Goal: Task Accomplishment & Management: Use online tool/utility

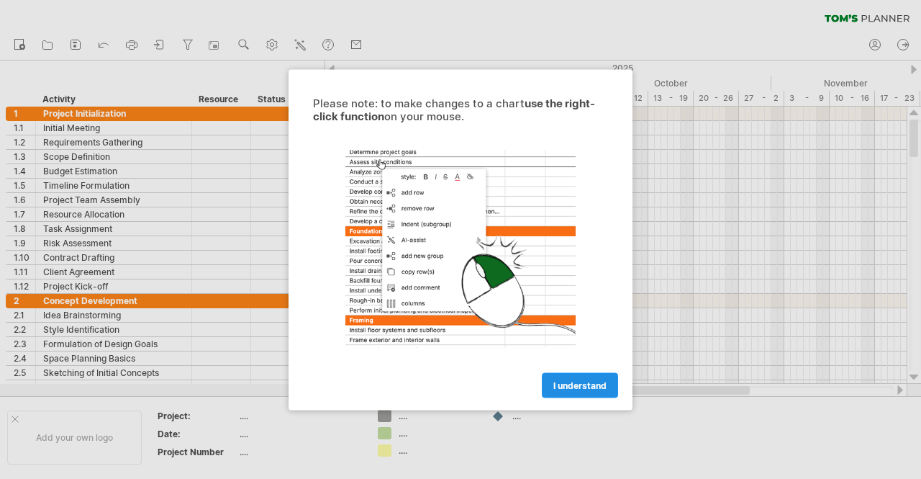
click at [581, 384] on span "I understand" at bounding box center [579, 384] width 53 height 11
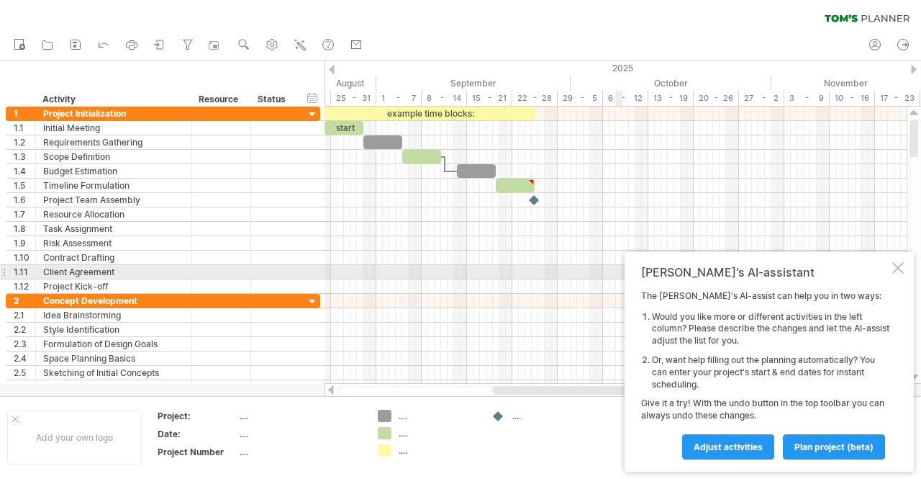
click at [895, 269] on div at bounding box center [898, 268] width 12 height 12
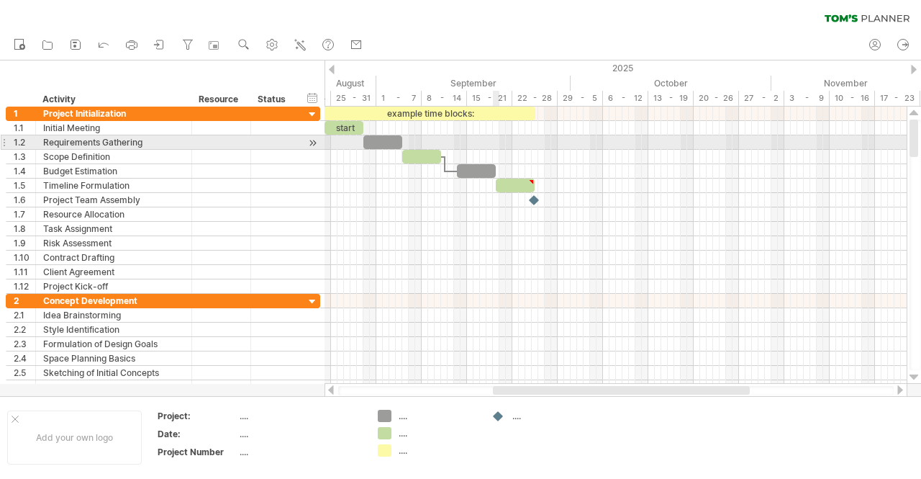
click at [497, 146] on div at bounding box center [616, 142] width 582 height 14
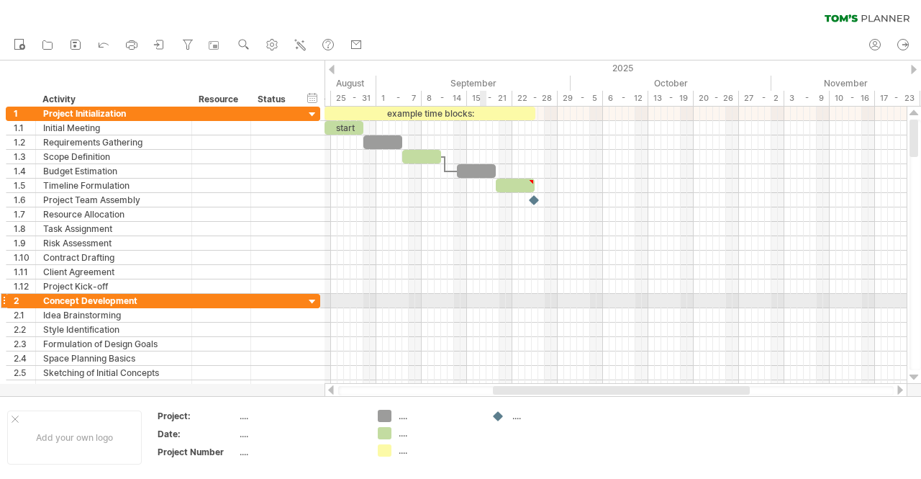
click at [485, 308] on div at bounding box center [616, 315] width 582 height 14
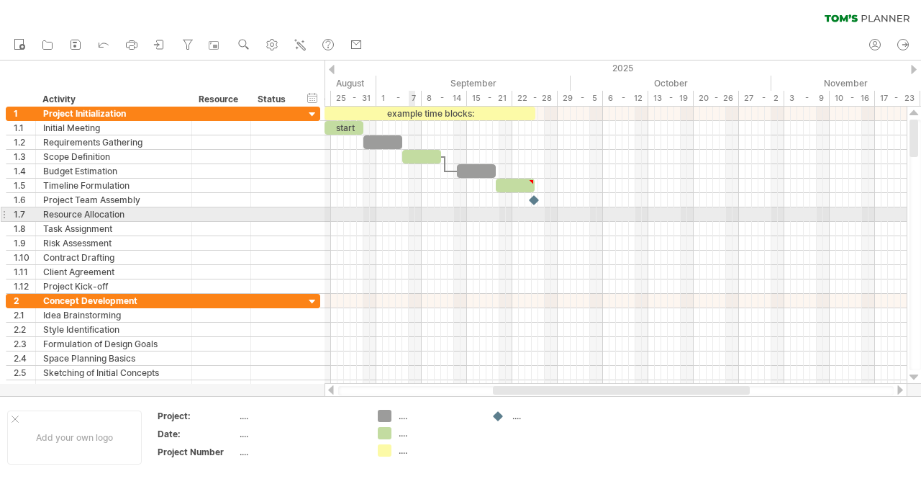
click at [412, 214] on div at bounding box center [616, 214] width 582 height 14
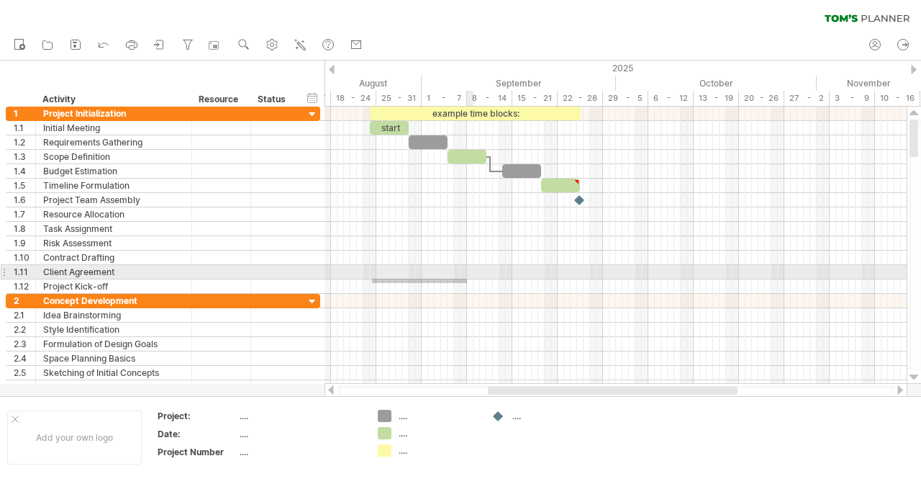
drag, startPoint x: 327, startPoint y: 283, endPoint x: 467, endPoint y: 279, distance: 140.4
click at [467, 279] on div at bounding box center [616, 286] width 582 height 14
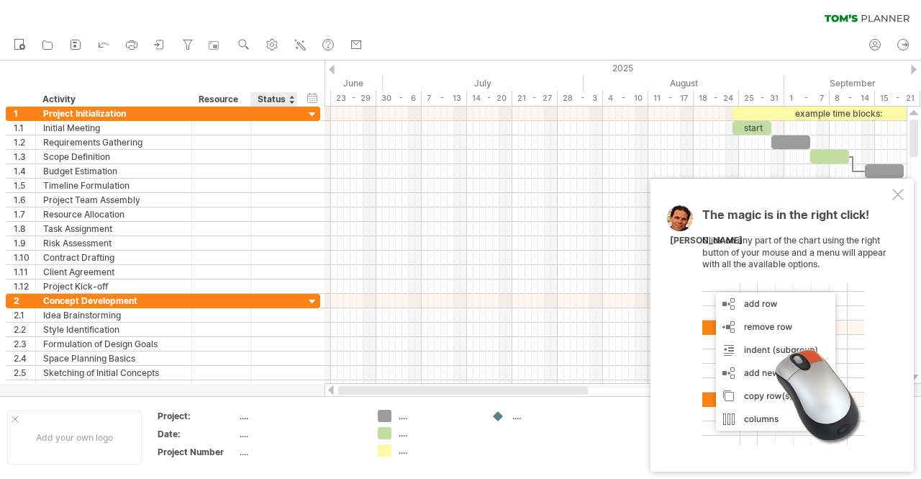
drag, startPoint x: 498, startPoint y: 392, endPoint x: 258, endPoint y: 399, distance: 239.7
click at [263, 401] on div "Trying to reach [DOMAIN_NAME] Connected again... 0% clear filter new 1" at bounding box center [460, 239] width 921 height 479
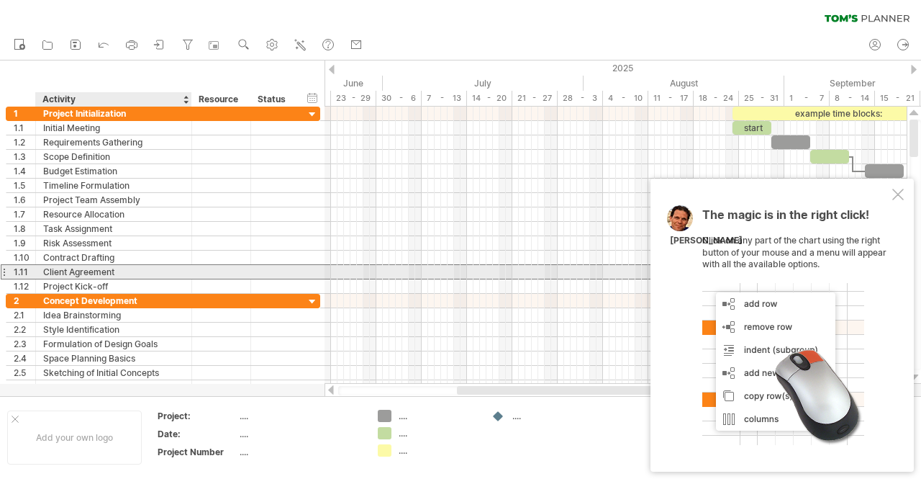
click at [115, 269] on div "Client Agreement" at bounding box center [113, 272] width 141 height 14
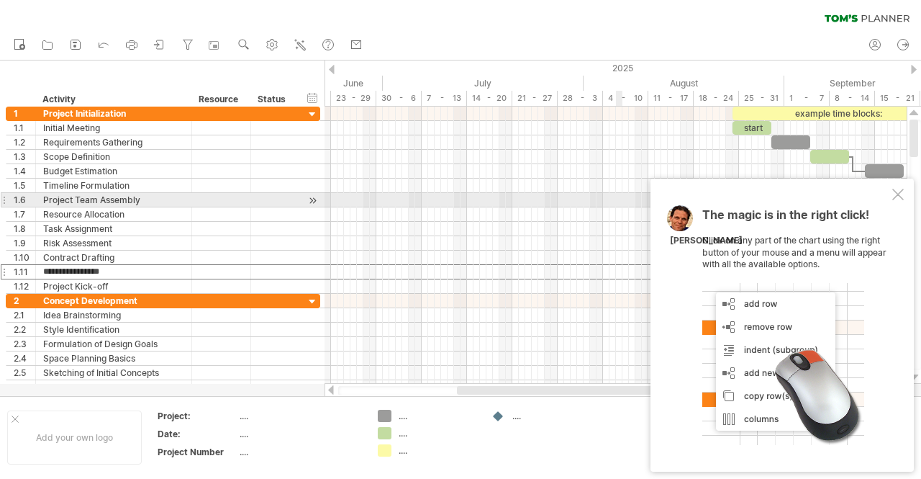
click at [897, 194] on div at bounding box center [898, 195] width 12 height 12
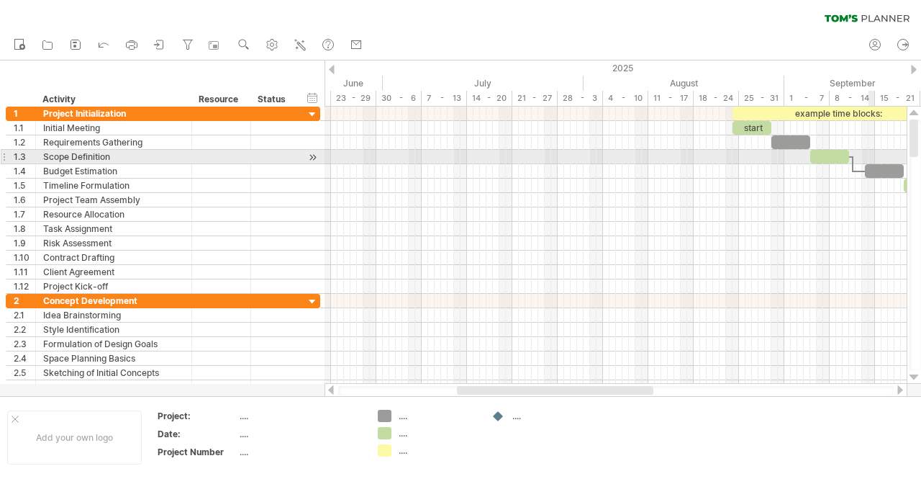
drag, startPoint x: 920, startPoint y: 146, endPoint x: 862, endPoint y: 114, distance: 66.3
click at [864, 114] on div "Trying to reach [DOMAIN_NAME] Connected again... 0% clear filter new 1" at bounding box center [460, 239] width 921 height 479
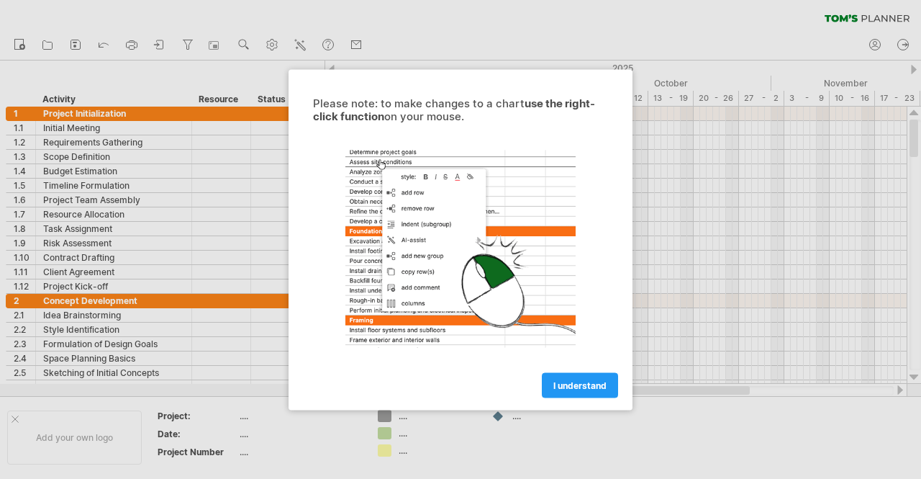
click at [583, 374] on link "I understand" at bounding box center [580, 384] width 76 height 25
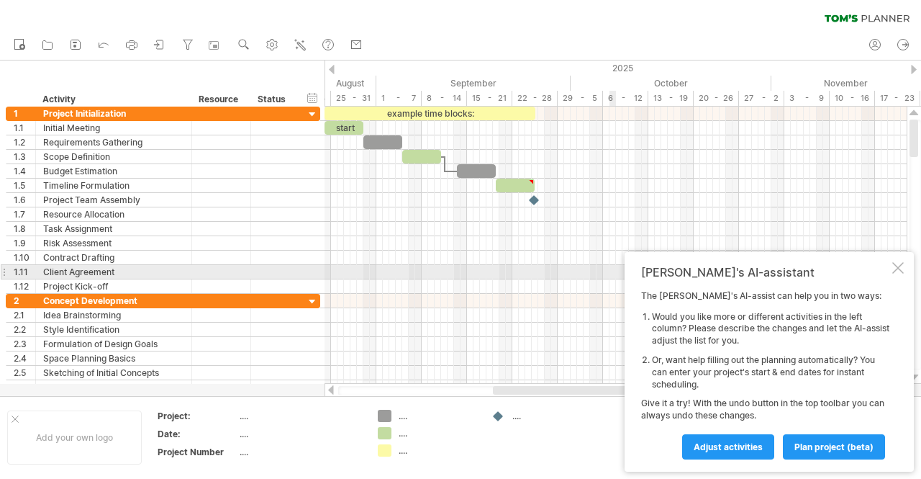
click at [898, 271] on div at bounding box center [898, 268] width 12 height 12
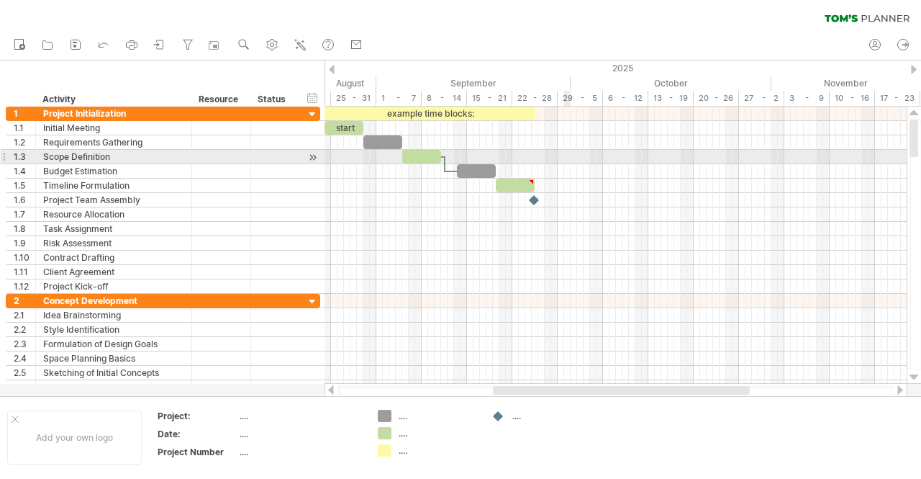
click at [564, 152] on div at bounding box center [616, 157] width 582 height 14
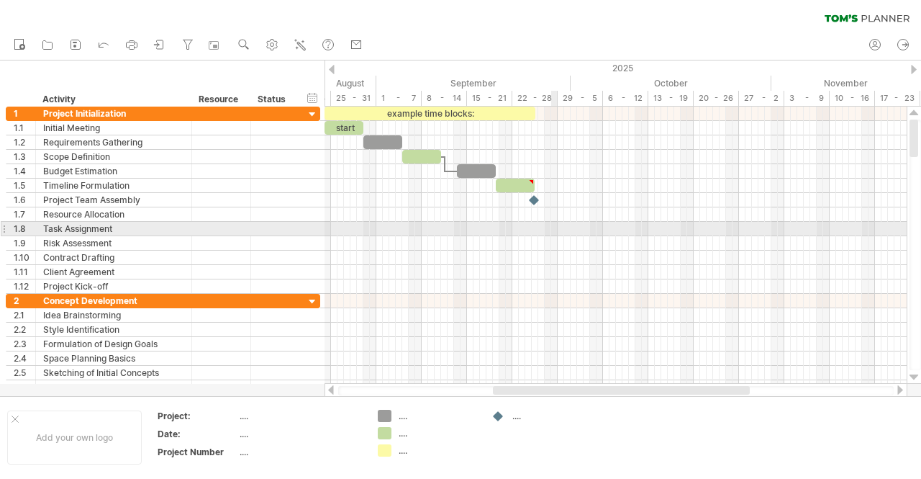
click at [551, 236] on div at bounding box center [616, 243] width 582 height 14
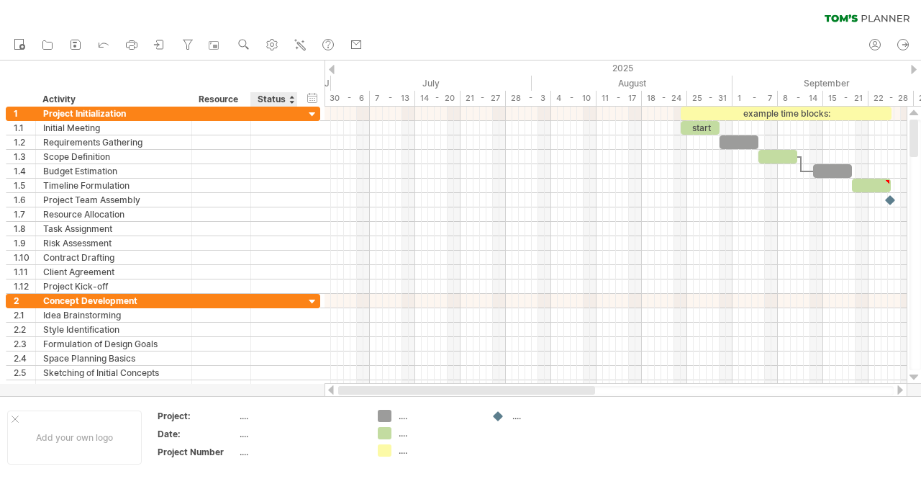
drag, startPoint x: 502, startPoint y: 386, endPoint x: 523, endPoint y: 278, distance: 110.7
click at [253, 381] on div "Trying to reach [DOMAIN_NAME] Connected again... 0% clear filter new 1" at bounding box center [460, 239] width 921 height 479
click at [875, 45] on circle at bounding box center [876, 44] width 4 height 4
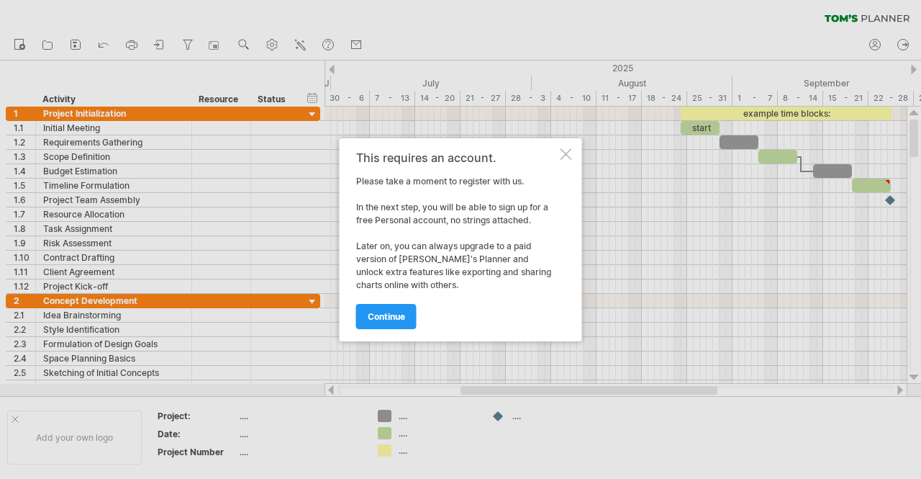
click at [567, 151] on div at bounding box center [567, 154] width 12 height 12
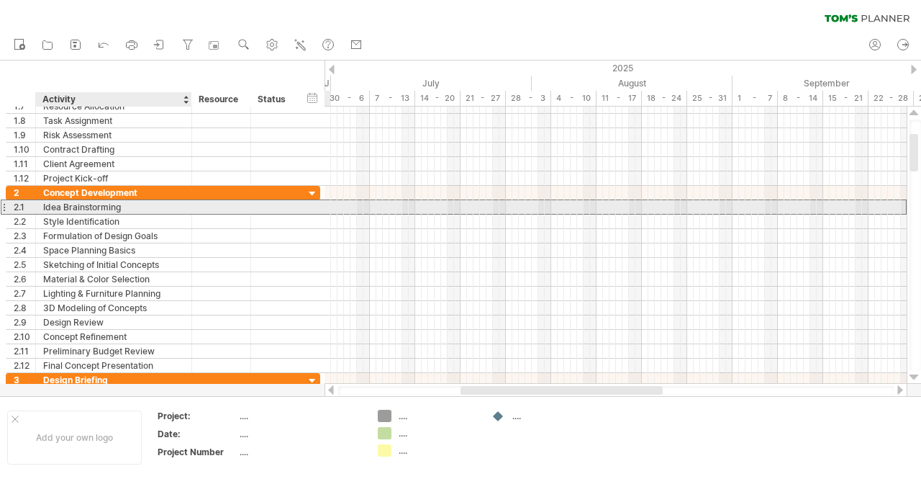
click at [147, 208] on div "Idea Brainstorming" at bounding box center [113, 207] width 141 height 14
click at [341, 207] on div at bounding box center [616, 207] width 582 height 14
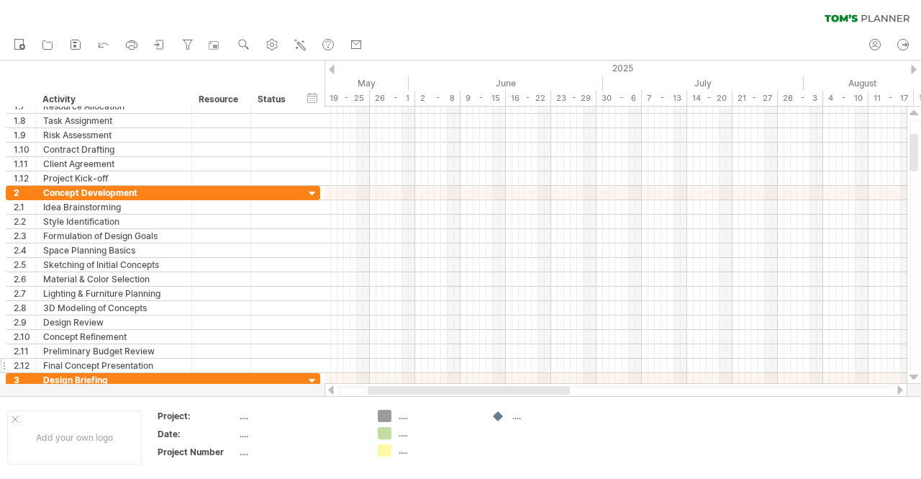
drag, startPoint x: 454, startPoint y: 392, endPoint x: 306, endPoint y: 357, distance: 152.4
click at [311, 374] on div "Trying to reach [DOMAIN_NAME] Connected again... 0% clear filter new 1" at bounding box center [460, 239] width 921 height 479
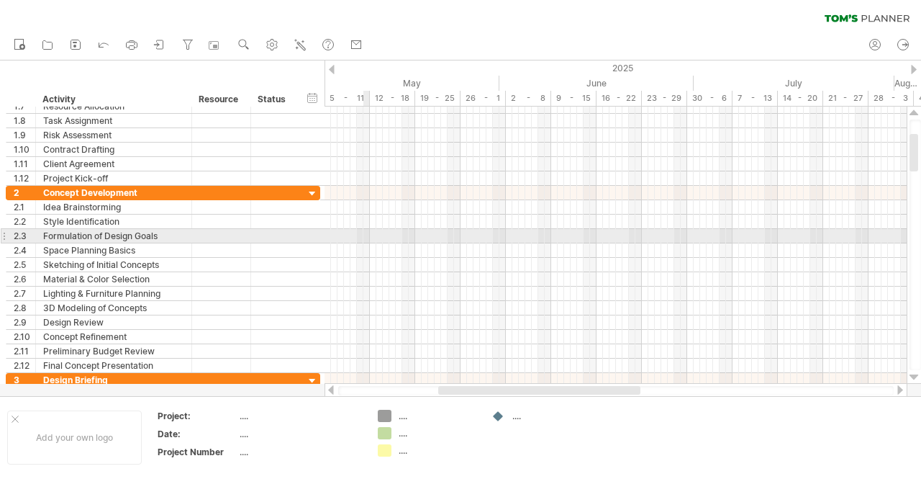
click at [368, 239] on div at bounding box center [616, 236] width 582 height 14
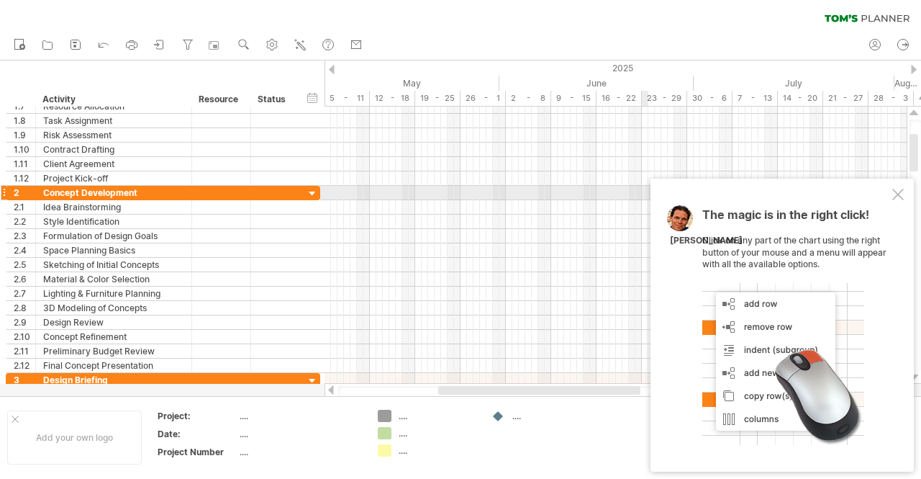
click at [895, 195] on div at bounding box center [898, 195] width 12 height 12
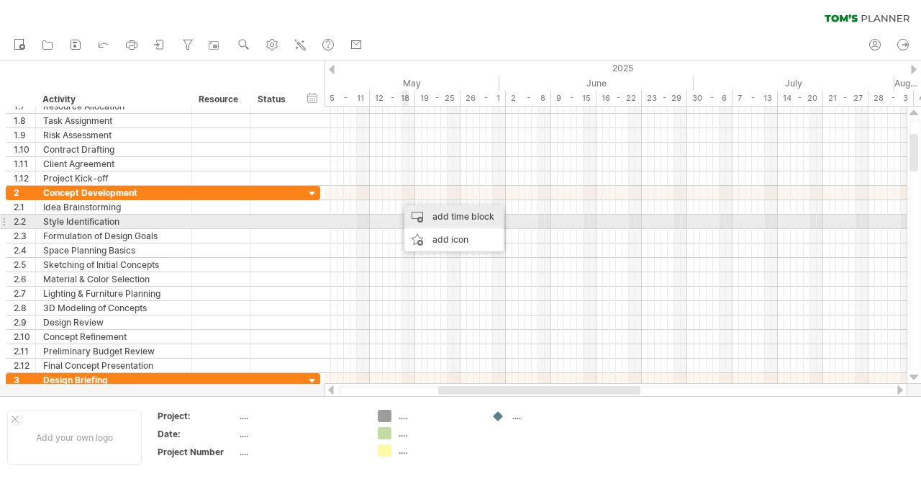
click at [427, 217] on div "add time block" at bounding box center [453, 216] width 99 height 23
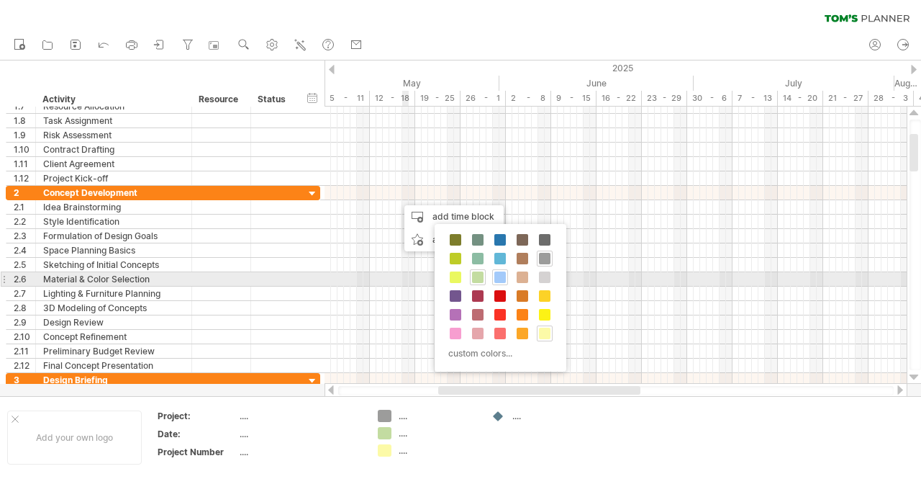
click at [497, 274] on span at bounding box center [500, 277] width 12 height 12
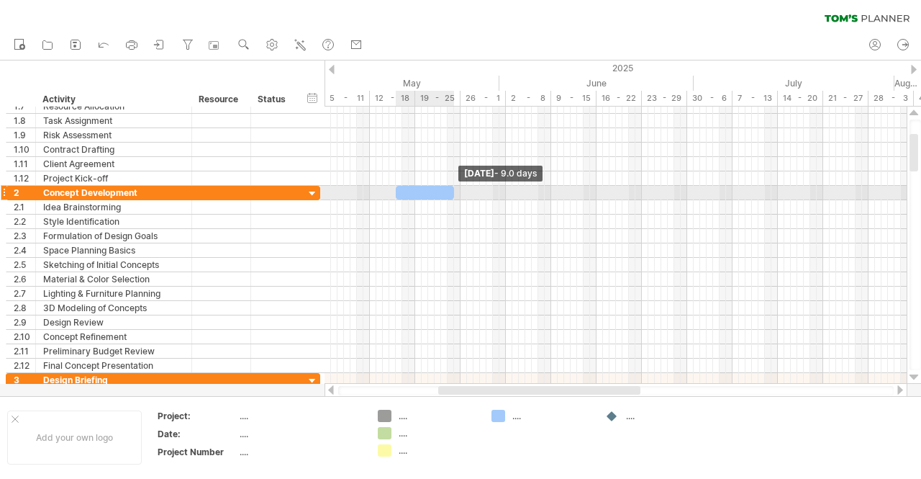
drag, startPoint x: 407, startPoint y: 192, endPoint x: 456, endPoint y: 198, distance: 49.3
click at [458, 194] on div "example time blocks: start [DATE] - 9.0 days" at bounding box center [616, 245] width 582 height 277
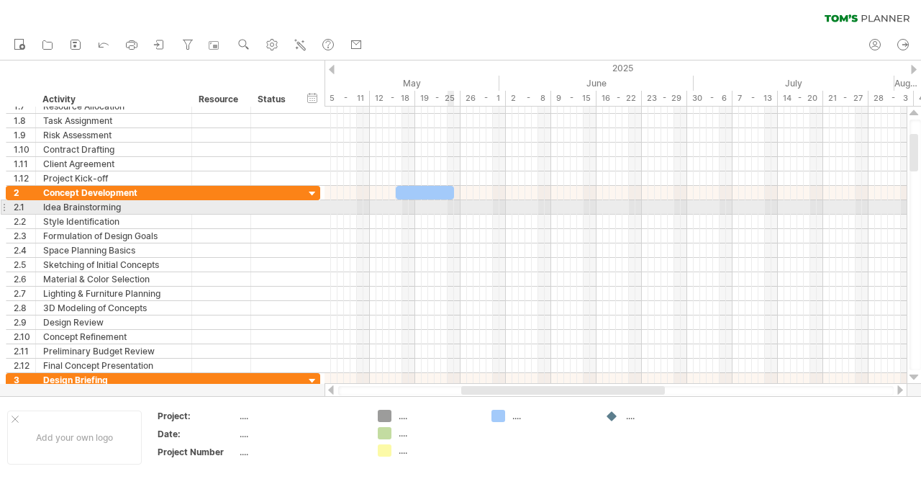
click at [448, 200] on div at bounding box center [616, 207] width 582 height 14
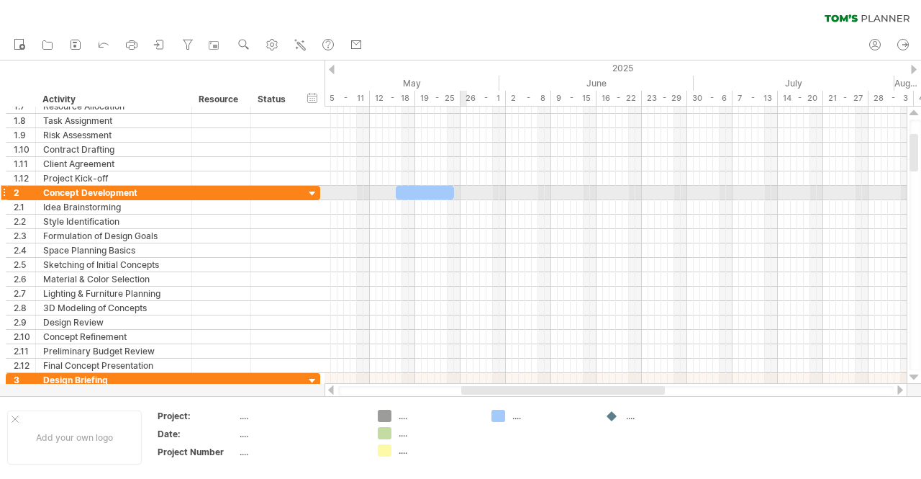
click at [461, 189] on div at bounding box center [616, 193] width 582 height 14
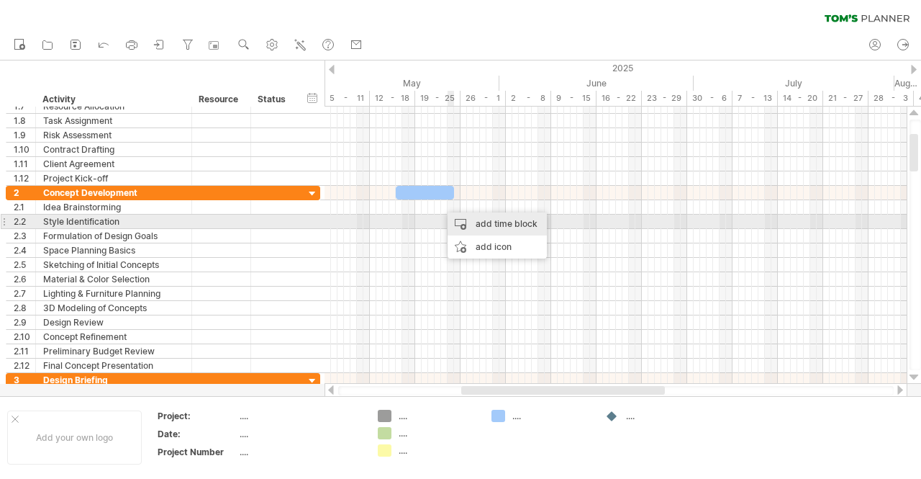
click at [469, 227] on div "add time block" at bounding box center [497, 223] width 99 height 23
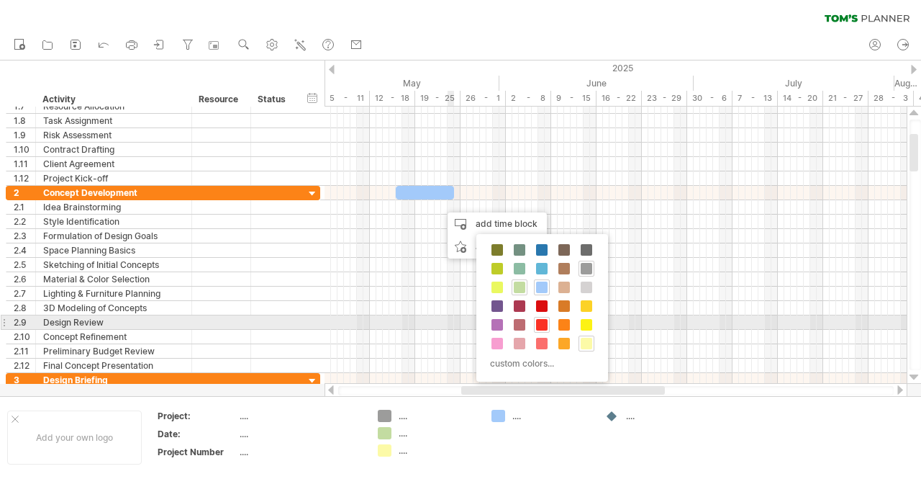
click at [540, 319] on span at bounding box center [542, 325] width 12 height 12
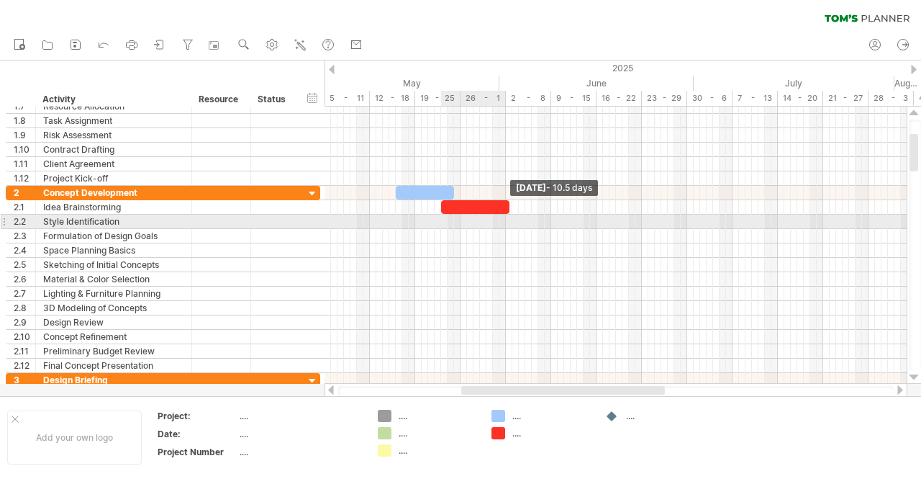
drag, startPoint x: 447, startPoint y: 205, endPoint x: 511, endPoint y: 221, distance: 66.0
click at [511, 221] on div "example time blocks: start [DATE] - 10.5 days" at bounding box center [616, 245] width 582 height 277
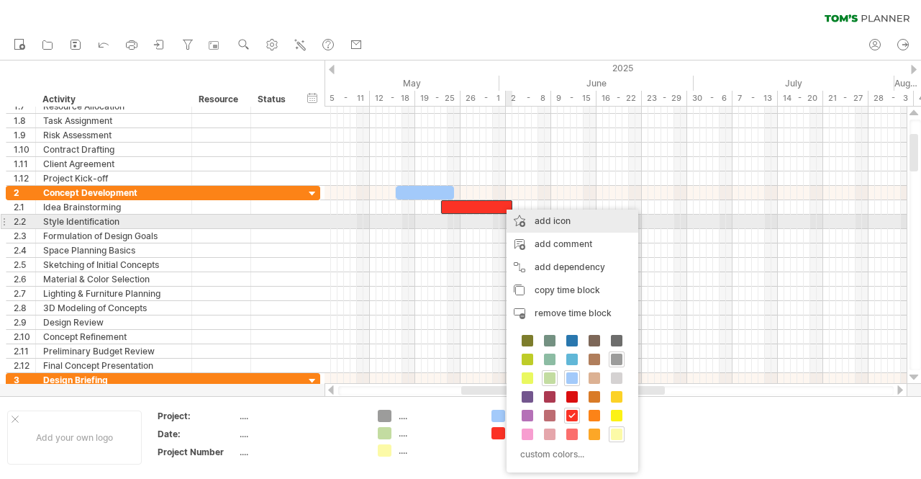
click at [528, 223] on div "add icon" at bounding box center [573, 220] width 132 height 23
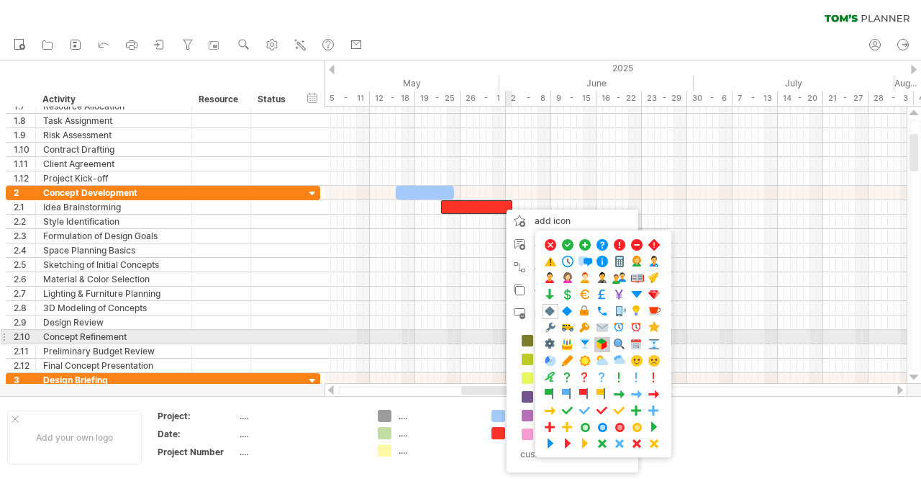
click at [603, 340] on span at bounding box center [602, 345] width 14 height 14
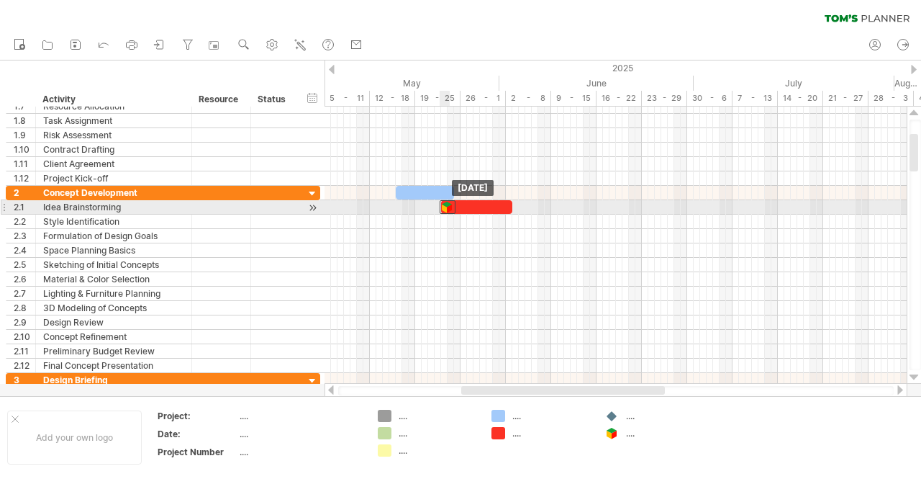
drag, startPoint x: 498, startPoint y: 198, endPoint x: 457, endPoint y: 245, distance: 62.8
click at [445, 201] on div at bounding box center [448, 207] width 16 height 14
click at [448, 206] on div at bounding box center [448, 207] width 16 height 14
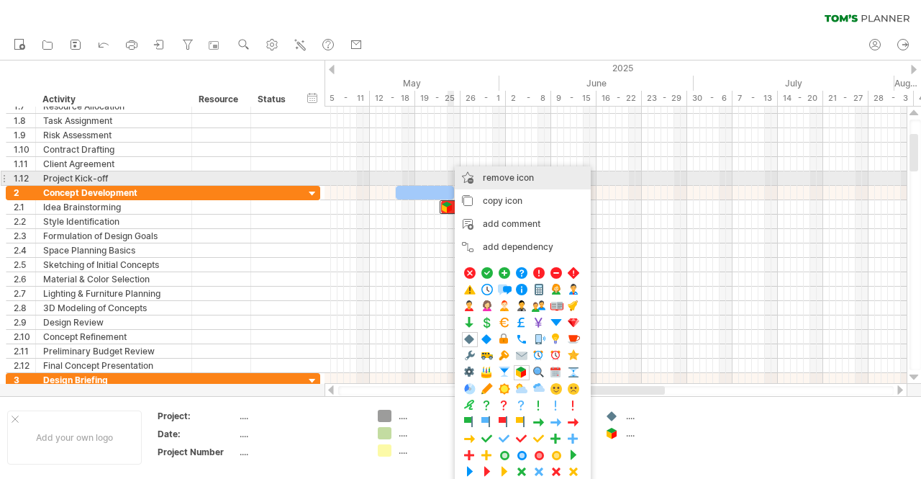
click at [481, 179] on div "remove icon remove selected items" at bounding box center [523, 177] width 136 height 23
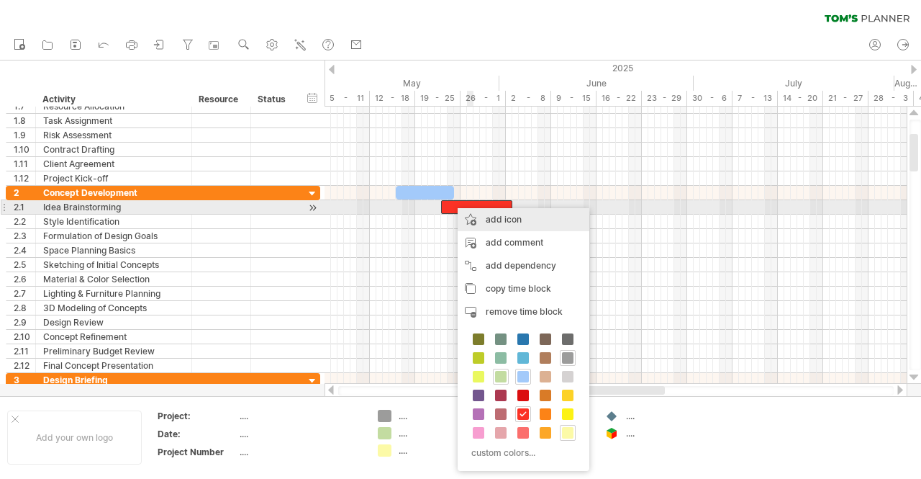
click at [476, 214] on div "add icon" at bounding box center [524, 219] width 132 height 23
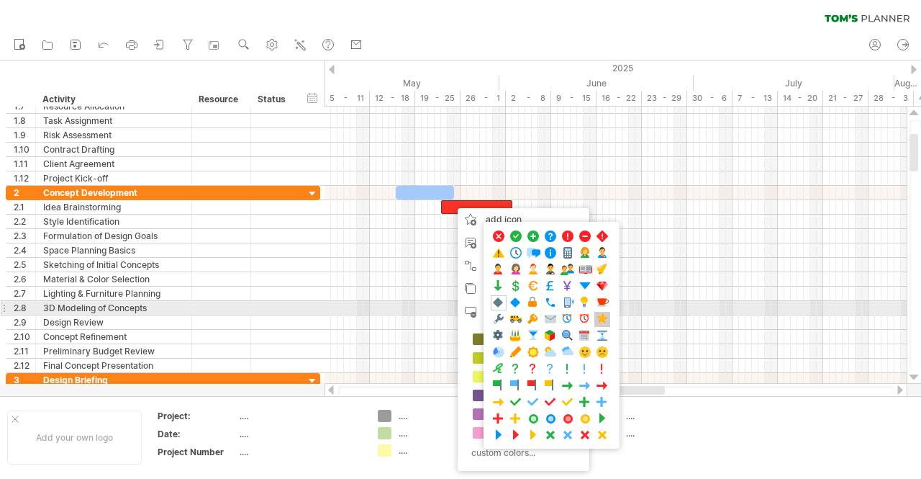
click at [602, 313] on span at bounding box center [602, 319] width 14 height 14
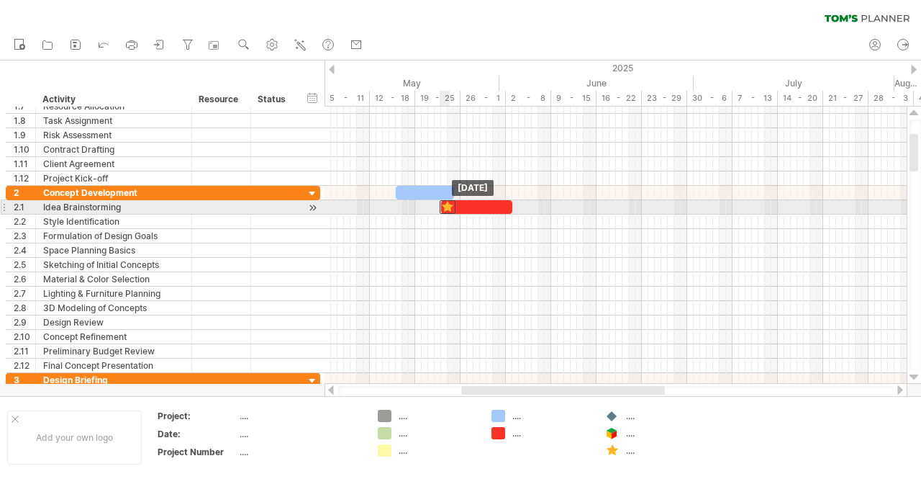
click at [445, 201] on div at bounding box center [448, 207] width 16 height 14
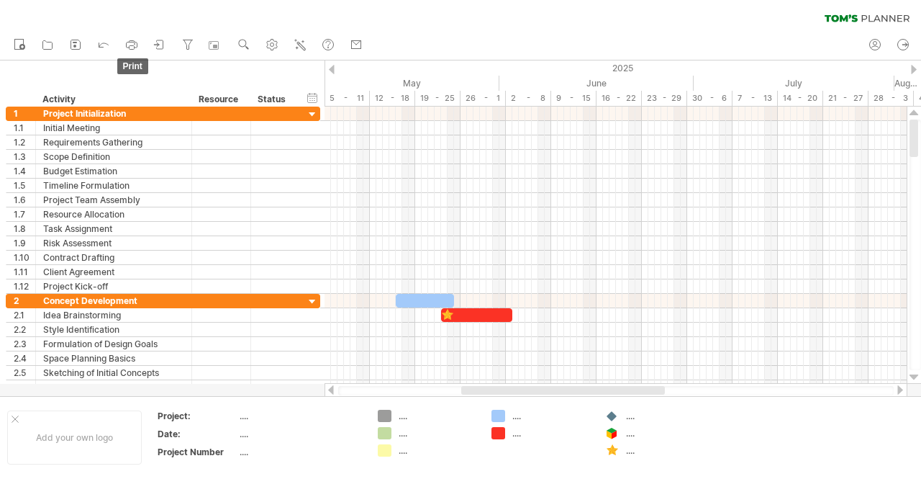
click at [135, 42] on icon at bounding box center [131, 44] width 14 height 14
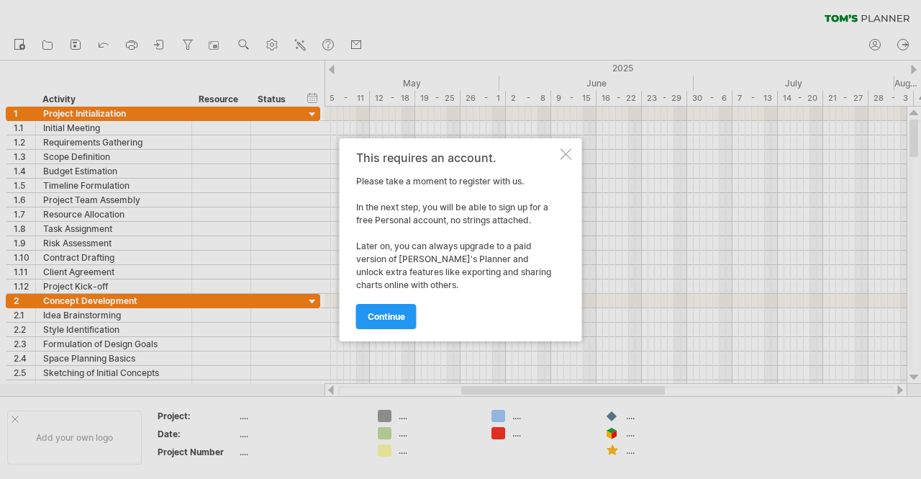
click at [566, 152] on div at bounding box center [567, 154] width 12 height 12
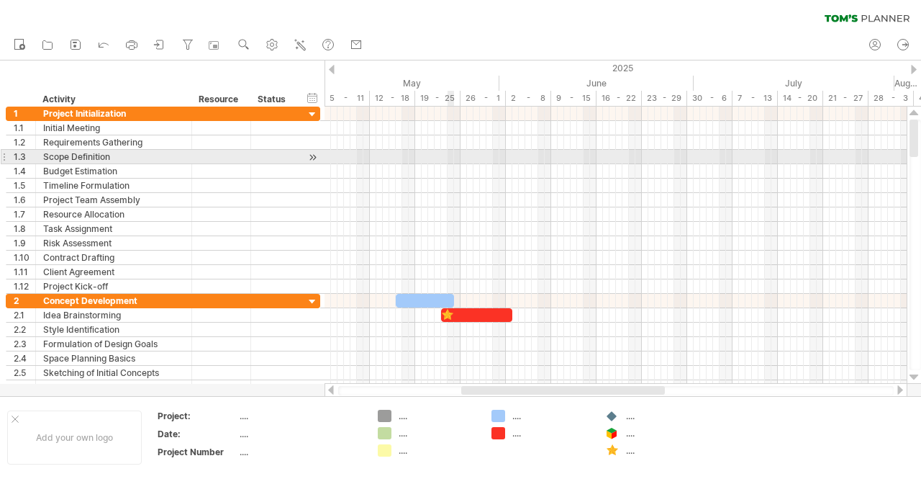
click at [449, 154] on div at bounding box center [616, 157] width 582 height 14
